Goal: Task Accomplishment & Management: Manage account settings

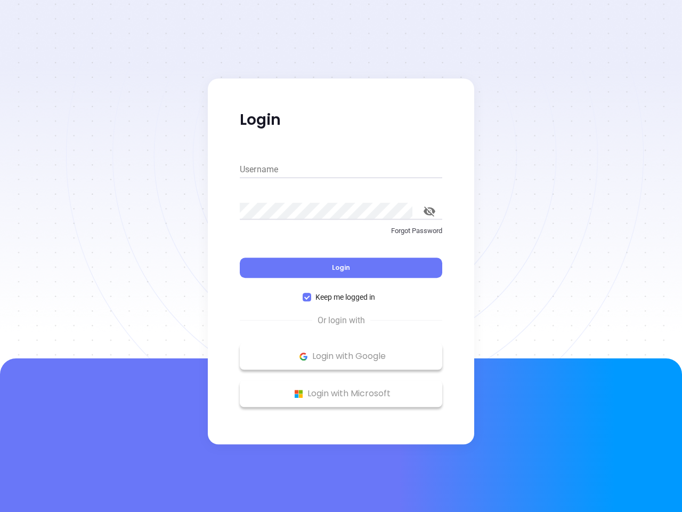
click at [341, 256] on div "Login" at bounding box center [341, 261] width 202 height 33
click at [341, 169] on input "Username" at bounding box center [341, 169] width 202 height 17
click at [429, 211] on icon "toggle password visibility" at bounding box center [430, 211] width 12 height 10
click at [341, 267] on span "Login" at bounding box center [341, 267] width 18 height 9
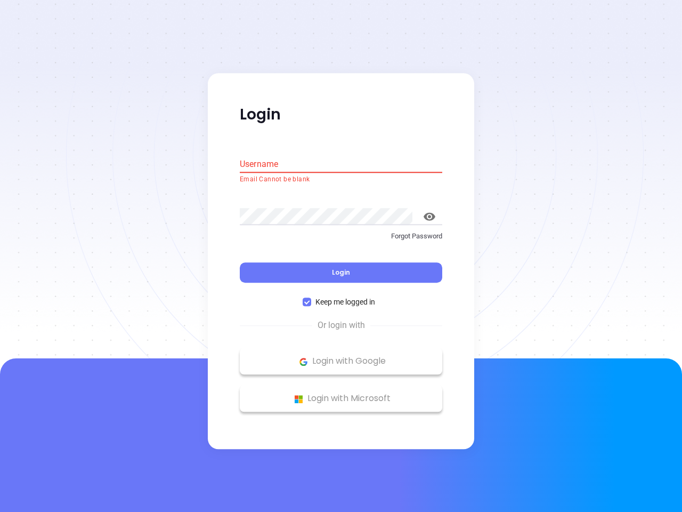
click at [341, 297] on span "Keep me logged in" at bounding box center [345, 302] width 68 height 12
click at [311, 298] on input "Keep me logged in" at bounding box center [307, 302] width 9 height 9
checkbox input "false"
click at [341, 356] on p "Login with Google" at bounding box center [341, 361] width 192 height 16
click at [341, 393] on p "Login with Microsoft" at bounding box center [341, 399] width 192 height 16
